Goal: Task Accomplishment & Management: Use online tool/utility

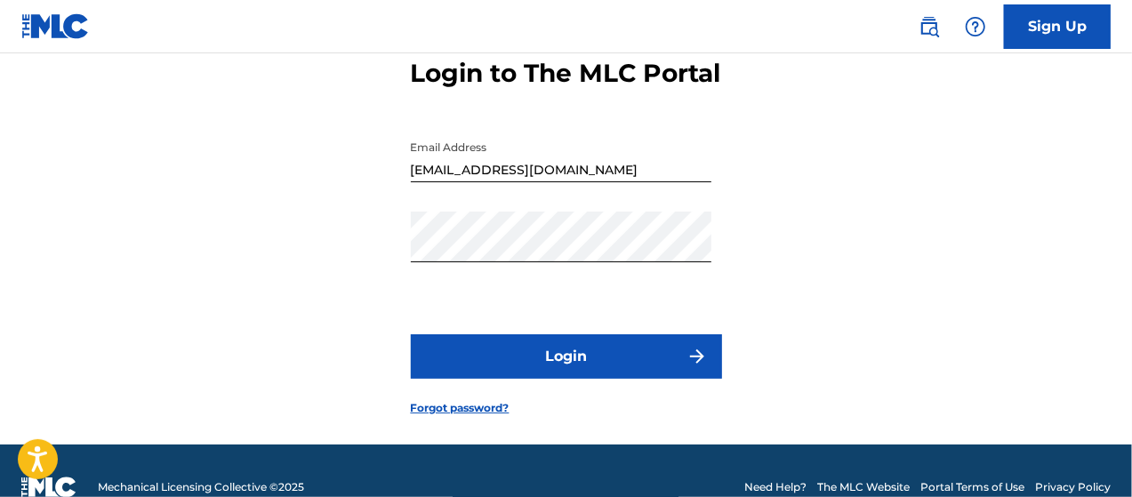
click at [649, 379] on button "Login" at bounding box center [566, 356] width 311 height 44
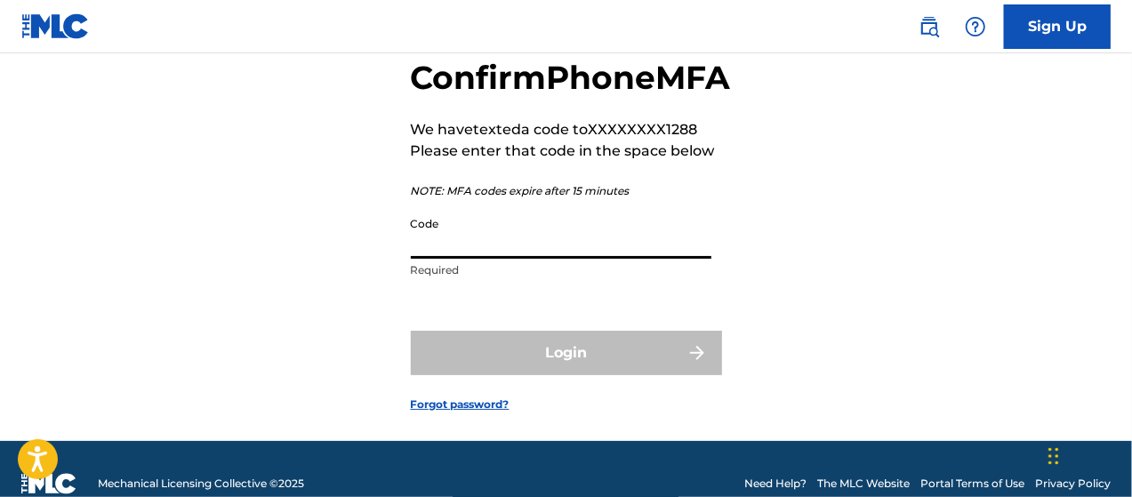
click at [612, 259] on input "Code" at bounding box center [561, 233] width 301 height 51
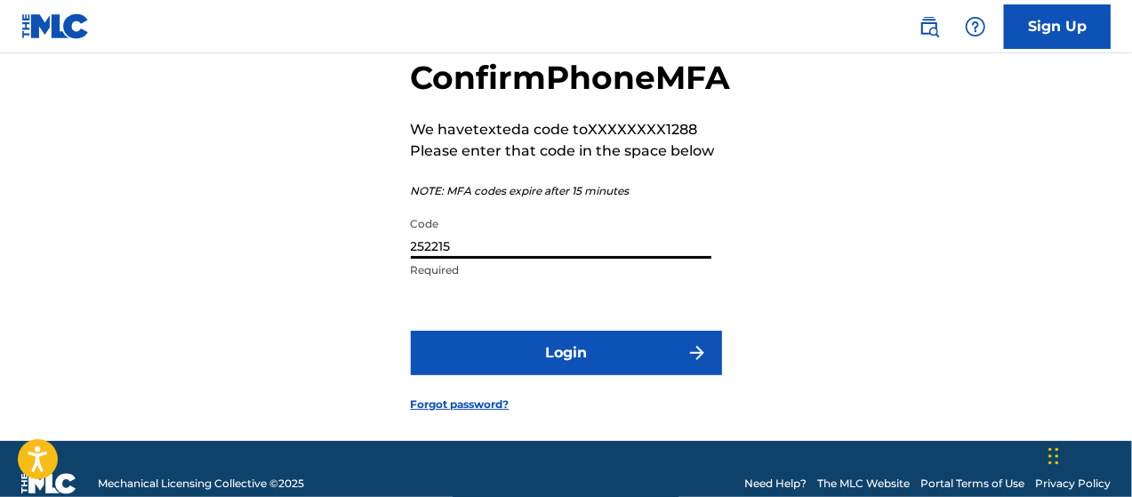
type input "252215"
click at [603, 375] on button "Login" at bounding box center [566, 353] width 311 height 44
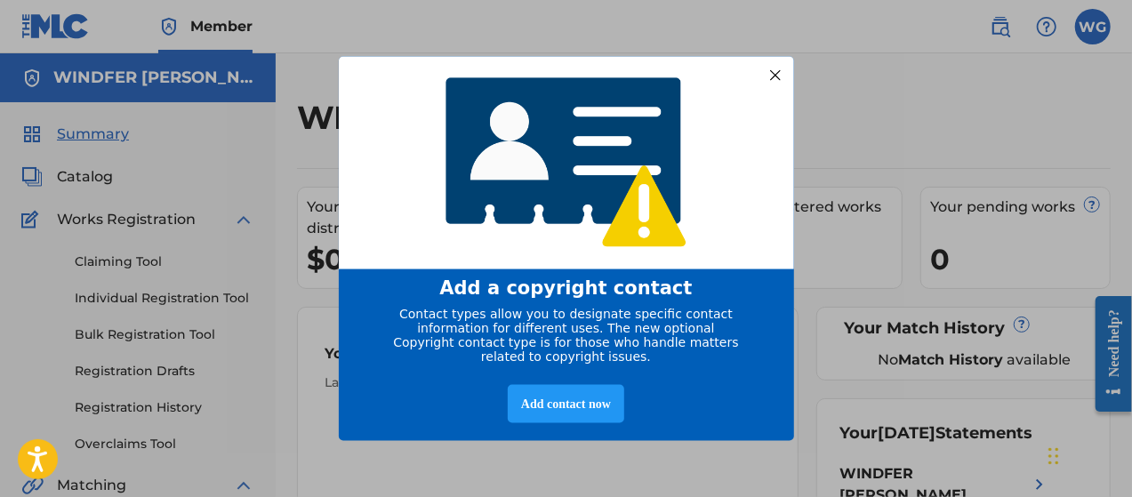
click at [778, 68] on div at bounding box center [774, 74] width 23 height 23
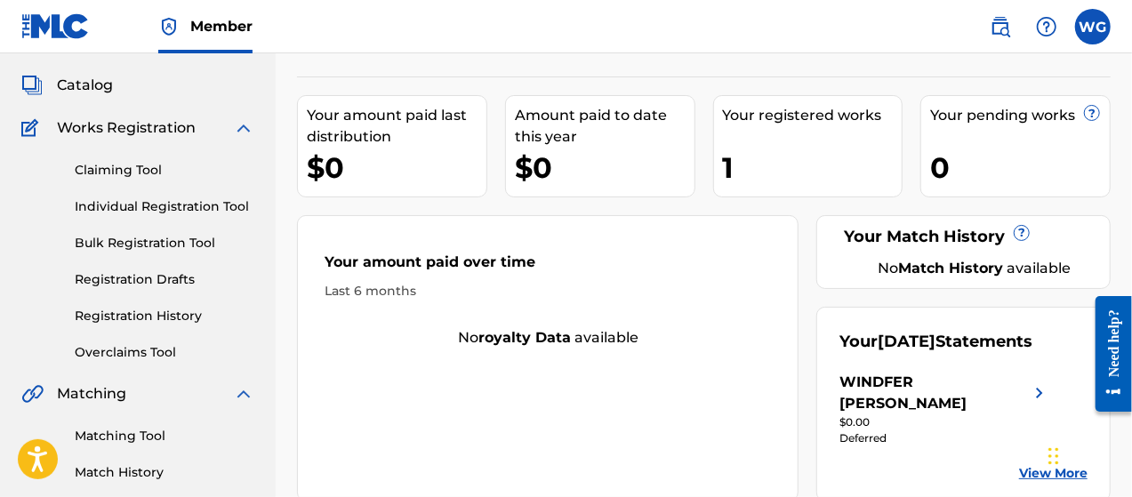
scroll to position [93, 0]
click at [152, 166] on link "Claiming Tool" at bounding box center [165, 169] width 180 height 19
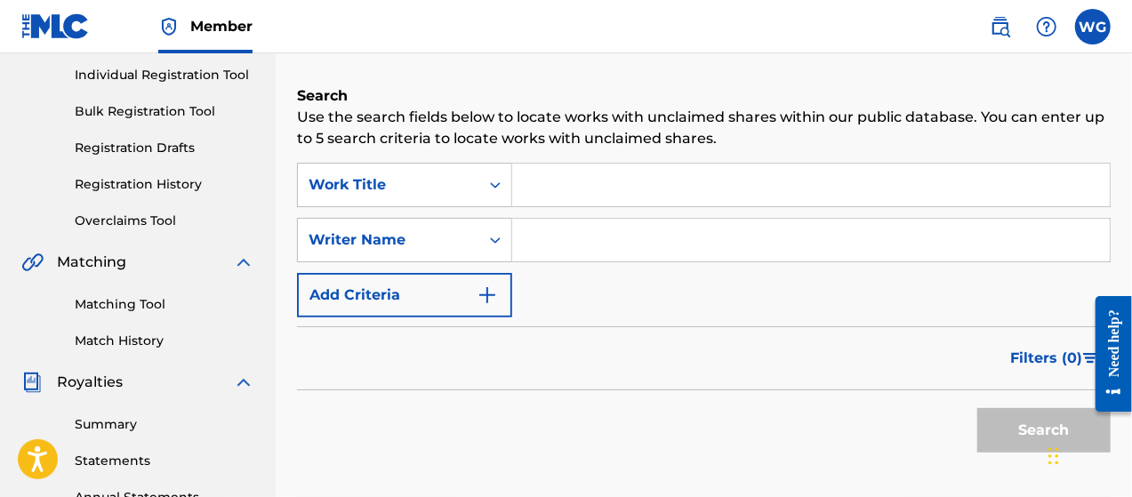
scroll to position [258, 0]
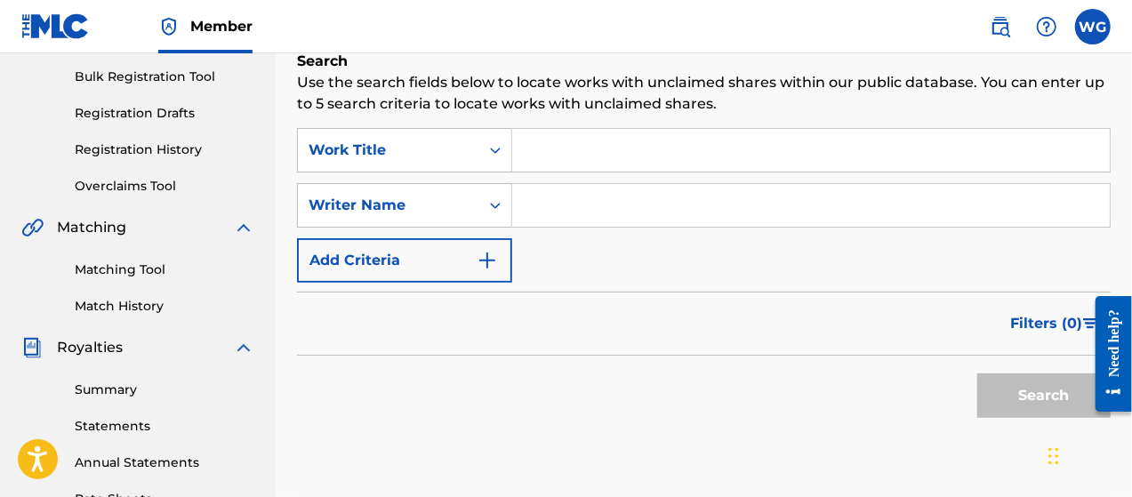
click at [139, 268] on link "Matching Tool" at bounding box center [165, 270] width 180 height 19
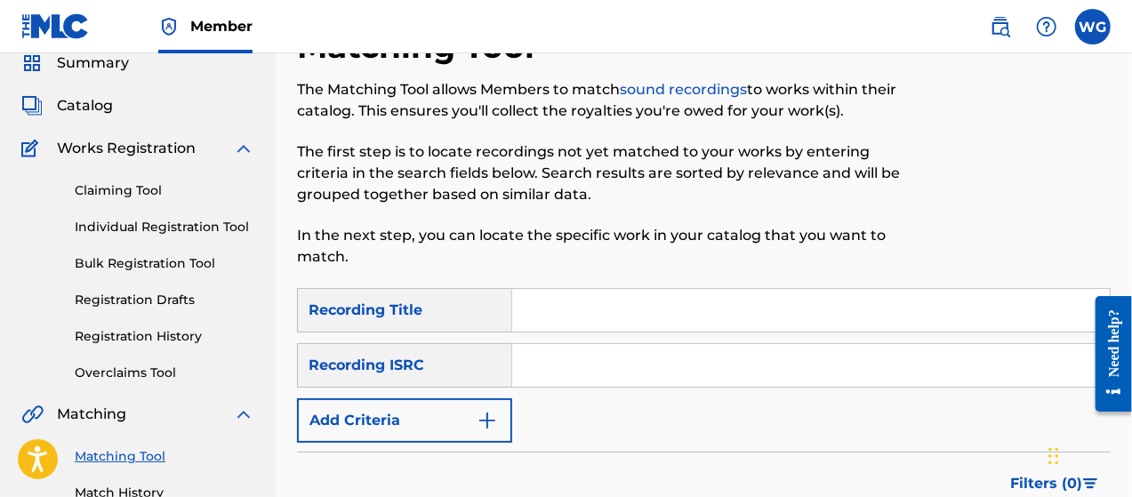
scroll to position [60, 0]
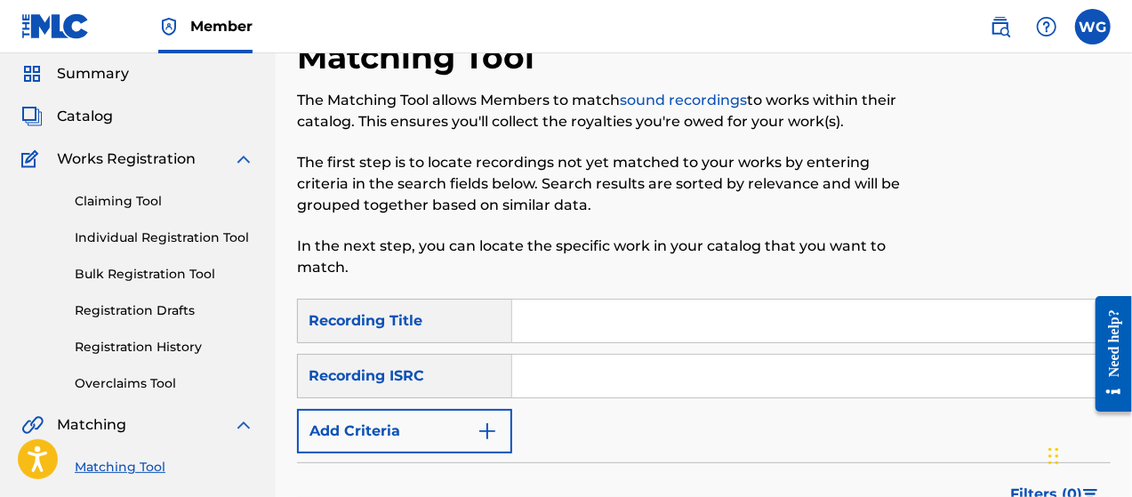
click at [96, 115] on span "Catalog" at bounding box center [85, 116] width 56 height 21
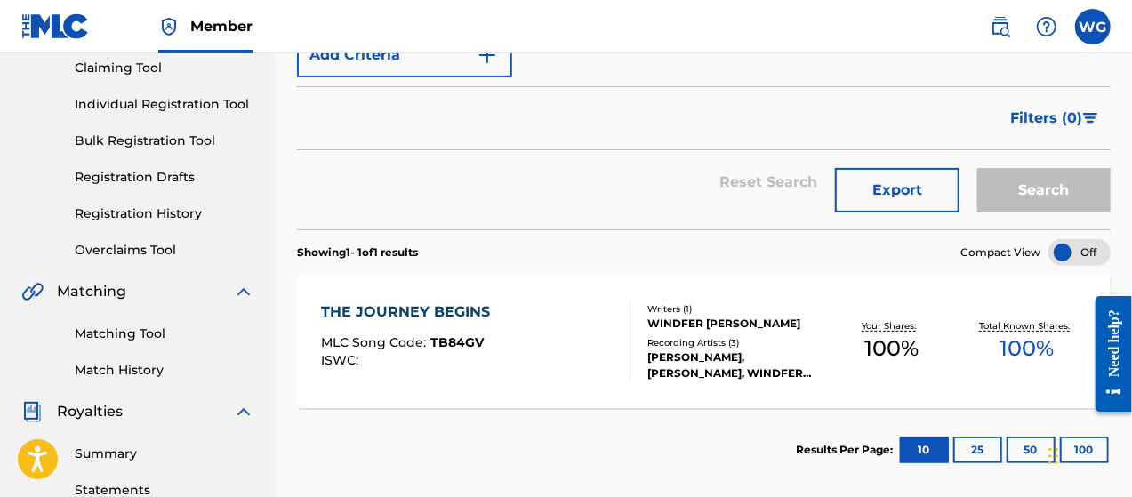
scroll to position [241, 0]
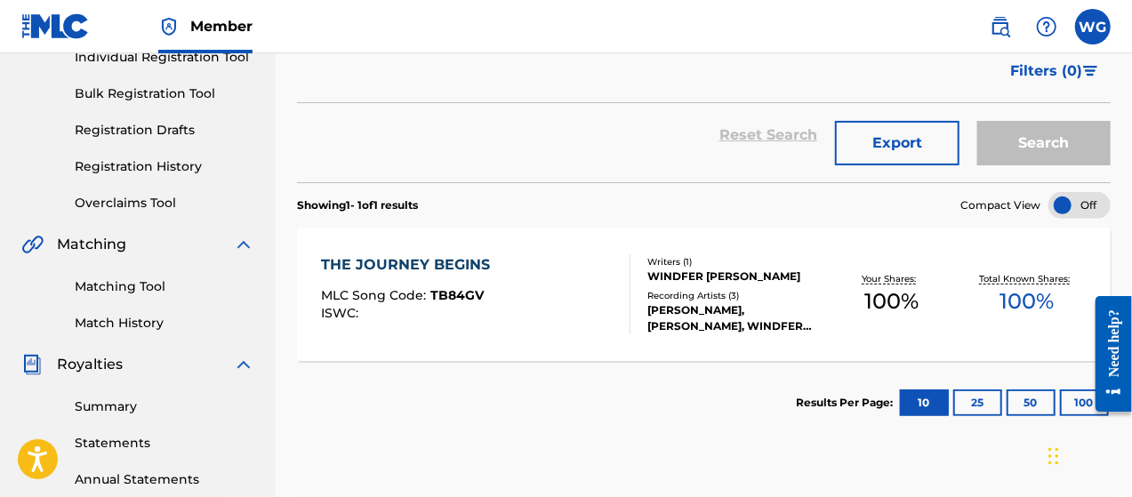
click at [444, 261] on div "THE JOURNEY BEGINS" at bounding box center [410, 264] width 178 height 21
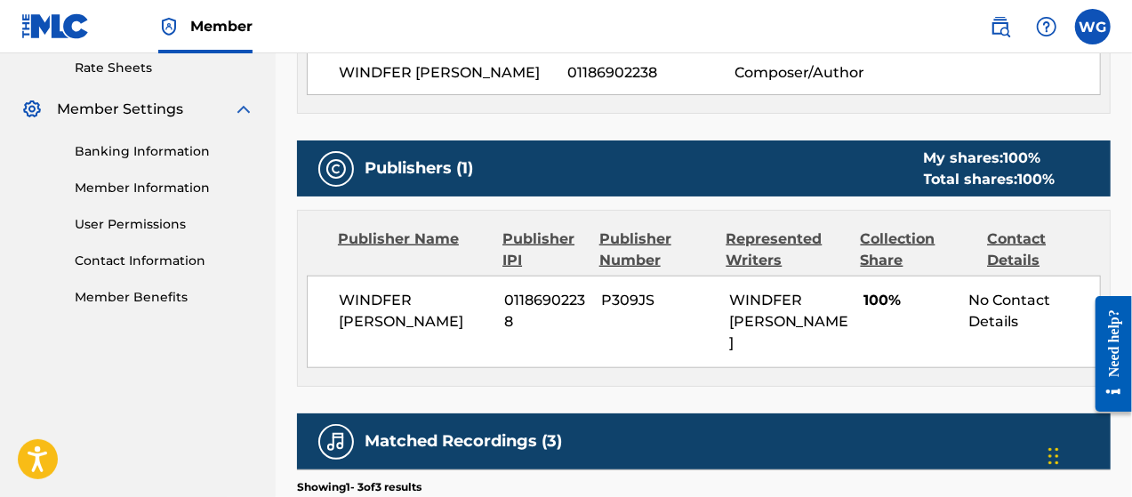
scroll to position [689, 0]
